Goal: Find specific page/section: Find specific page/section

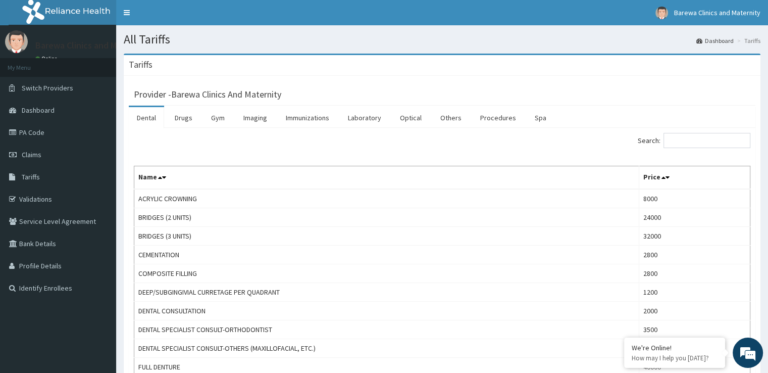
click at [193, 118] on link "Drugs" at bounding box center [184, 117] width 34 height 21
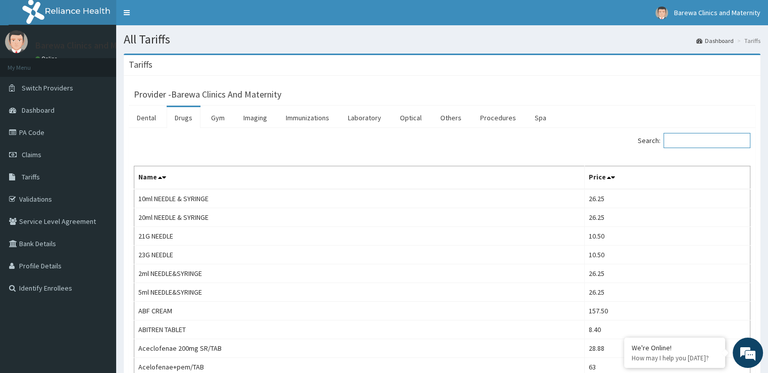
click at [699, 134] on input "Search:" at bounding box center [707, 140] width 87 height 15
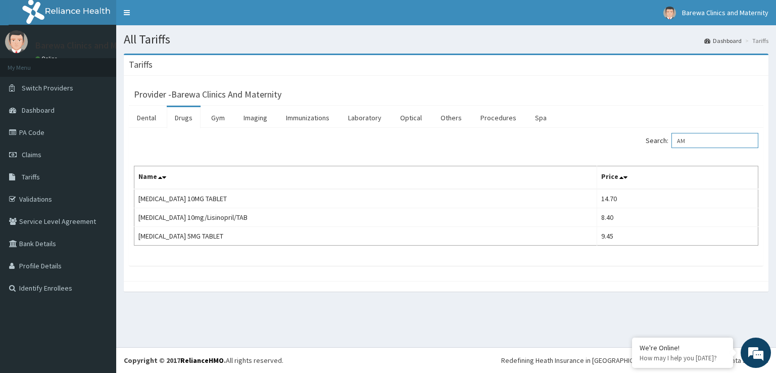
type input "A"
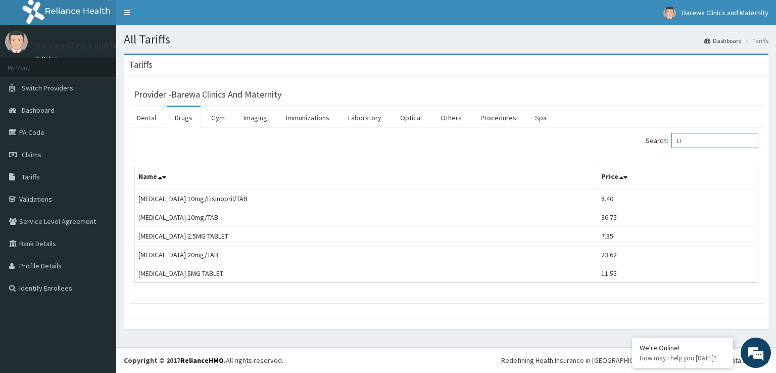
type input "L"
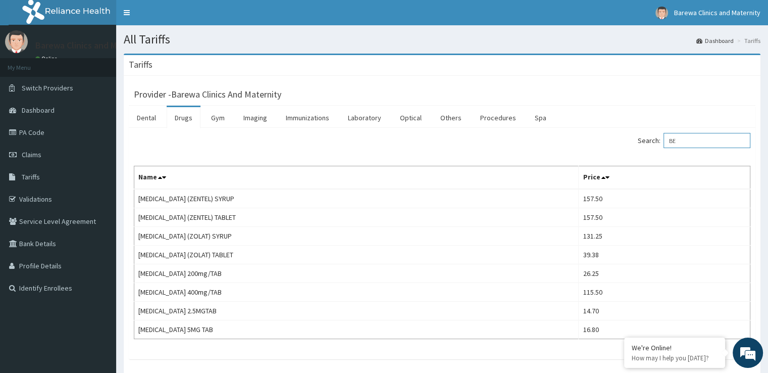
type input "B"
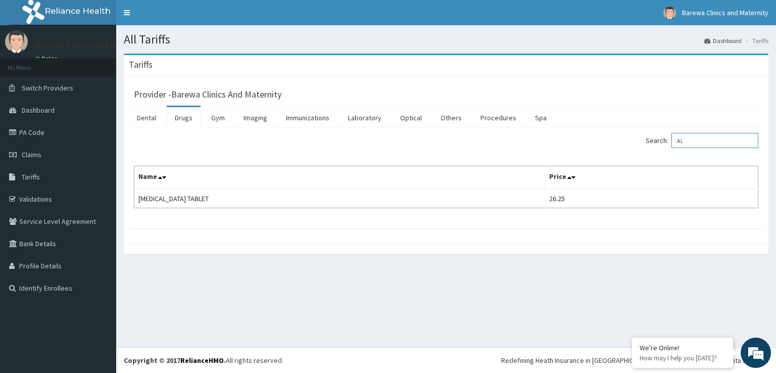
type input "A"
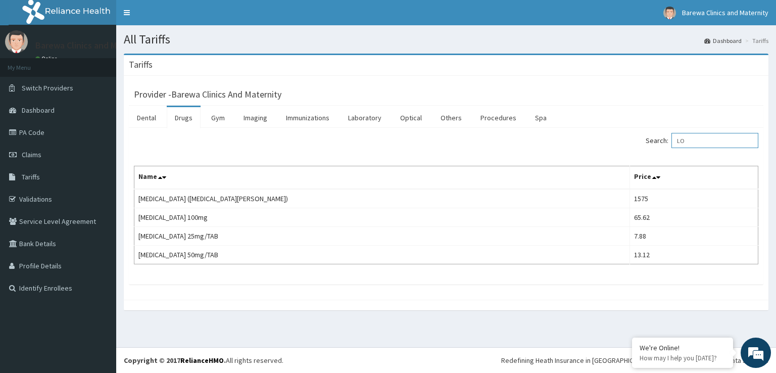
type input "L"
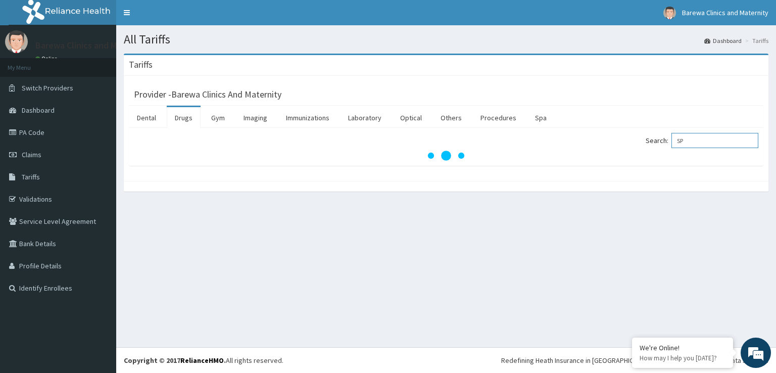
type input "S"
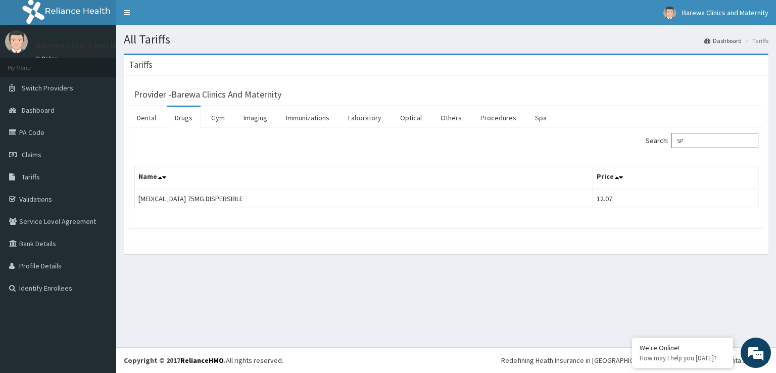
type input "S"
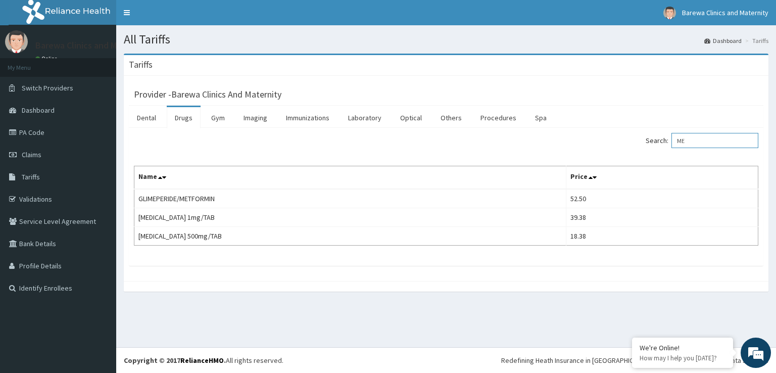
type input "M"
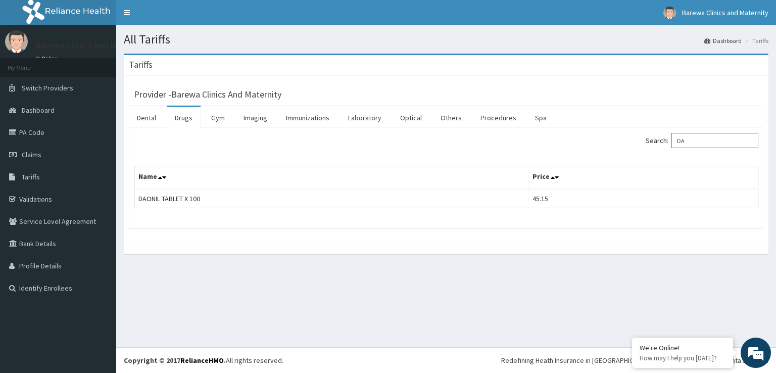
type input "D"
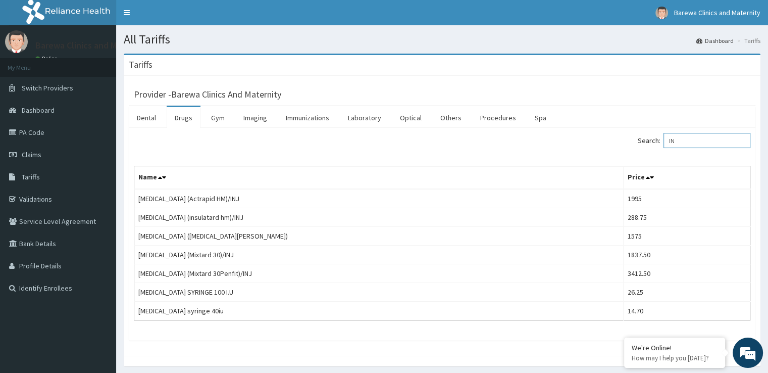
type input "I"
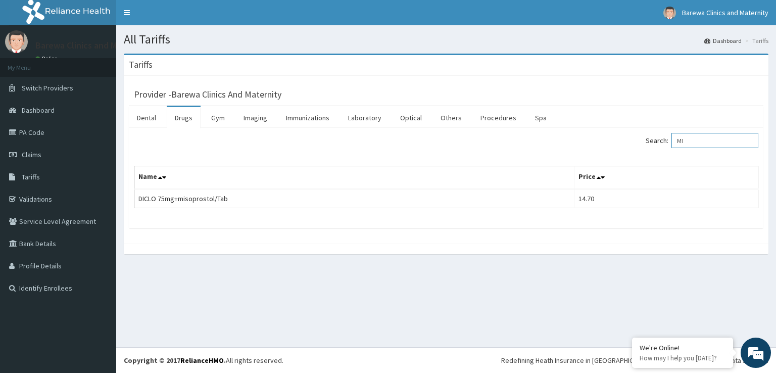
type input "M"
type input "O"
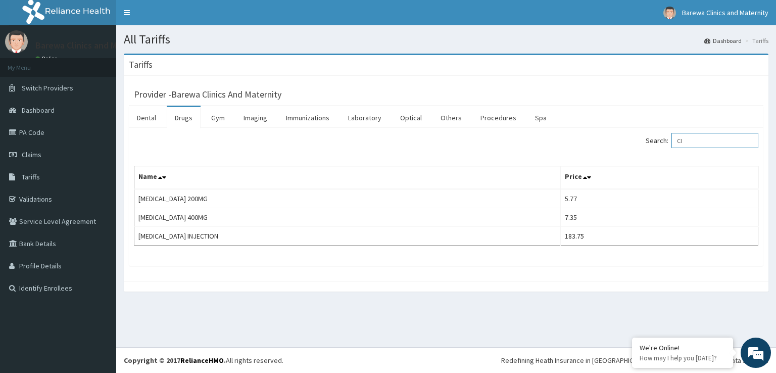
type input "C"
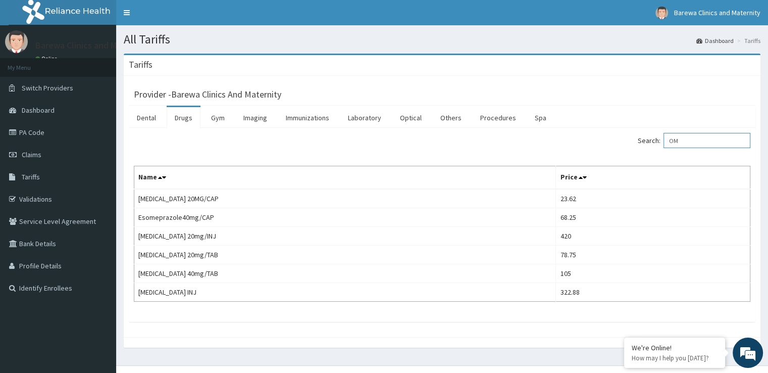
type input "O"
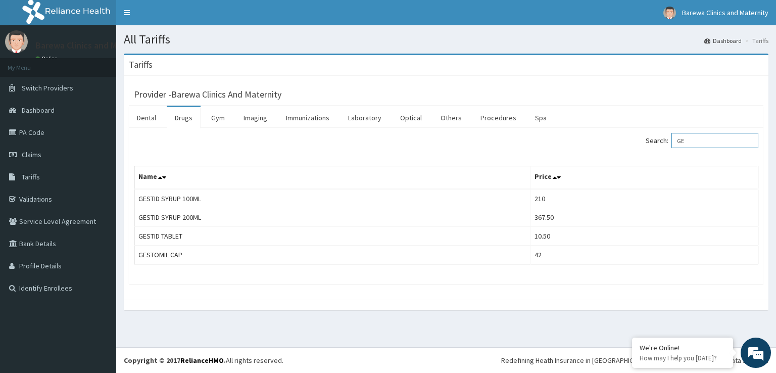
type input "G"
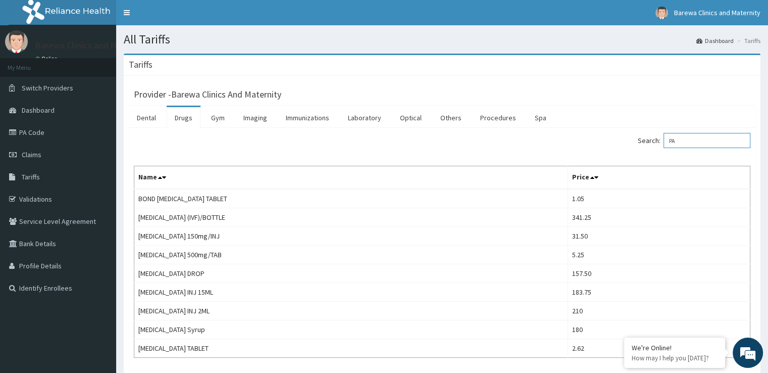
type input "P"
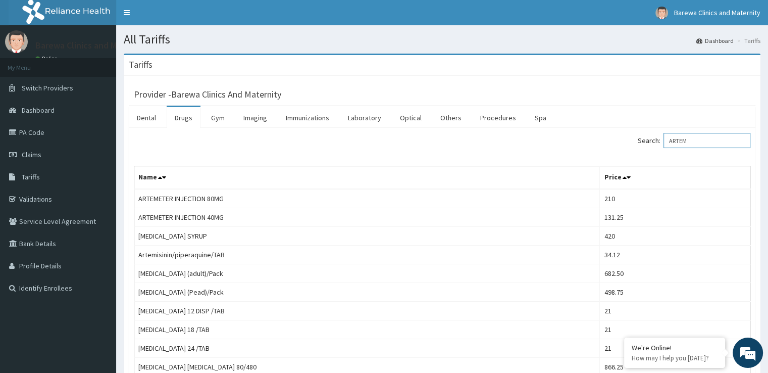
type input "ARTEM"
click at [31, 133] on link "PA Code" at bounding box center [58, 132] width 116 height 22
